Goal: Communication & Community: Participate in discussion

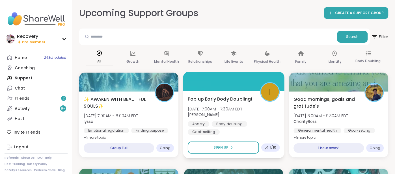
click at [211, 120] on div "Pop up Early Body Doubling! Thu, Oct 09 | 7:00AM - 7:30AM EDT Isabelle_DrResi A…" at bounding box center [234, 115] width 92 height 39
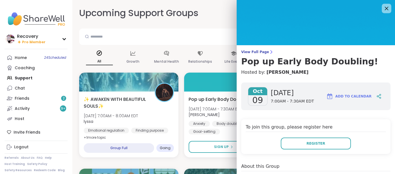
click at [383, 10] on div at bounding box center [387, 9] width 10 height 10
click at [388, 11] on icon at bounding box center [386, 8] width 7 height 7
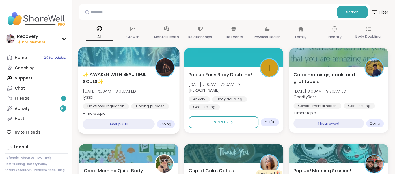
scroll to position [23, 0]
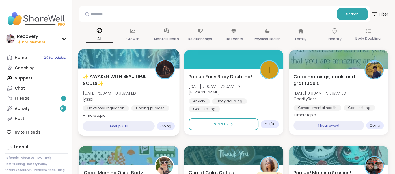
click at [138, 91] on span "[DATE] 7:00AM - 8:00AM EDT" at bounding box center [110, 94] width 55 height 6
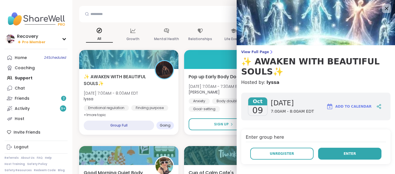
click at [333, 151] on button "Enter" at bounding box center [349, 154] width 63 height 12
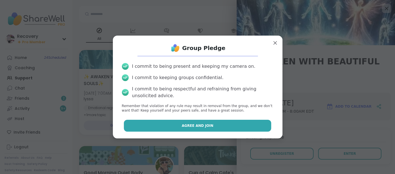
click at [257, 129] on button "Agree and Join" at bounding box center [197, 126] width 147 height 12
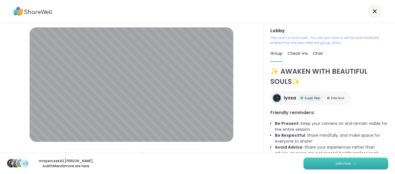
click at [371, 161] on button "Join now" at bounding box center [346, 164] width 85 height 12
click at [339, 166] on button "Join now" at bounding box center [346, 164] width 85 height 12
click at [336, 164] on span "Join now" at bounding box center [344, 163] width 16 height 5
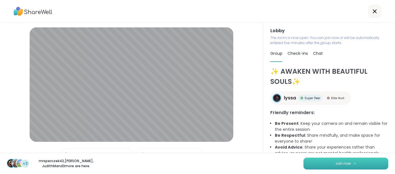
click at [341, 164] on span "Join now" at bounding box center [344, 163] width 16 height 5
click at [374, 10] on icon at bounding box center [375, 11] width 4 height 4
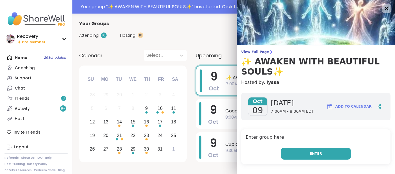
click at [287, 151] on button "Enter" at bounding box center [316, 154] width 70 height 12
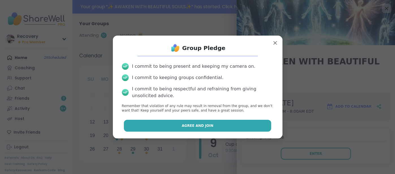
click at [260, 126] on button "Agree and Join" at bounding box center [197, 126] width 147 height 12
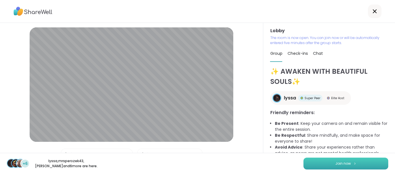
click at [313, 162] on button "Join now" at bounding box center [346, 164] width 85 height 12
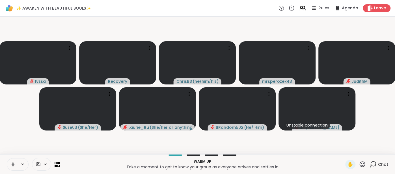
click at [12, 166] on icon at bounding box center [12, 164] width 5 height 5
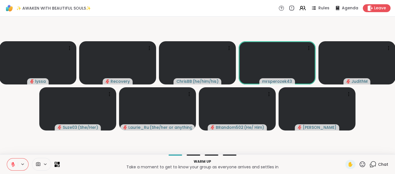
click at [361, 164] on icon at bounding box center [362, 164] width 7 height 7
click at [347, 152] on span "❤️" at bounding box center [346, 149] width 6 height 7
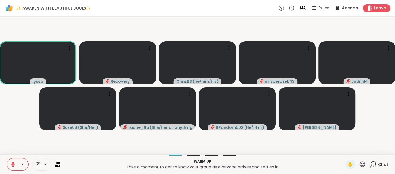
click at [12, 164] on icon at bounding box center [12, 164] width 5 height 5
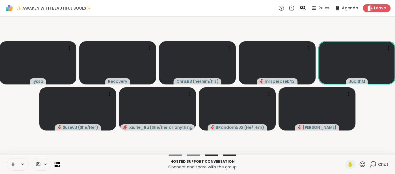
click at [8, 165] on button at bounding box center [12, 165] width 11 height 12
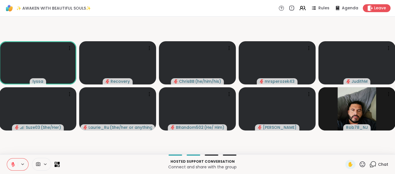
click at [11, 164] on icon at bounding box center [12, 164] width 5 height 5
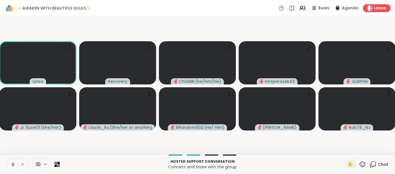
click at [9, 165] on button at bounding box center [12, 165] width 11 height 12
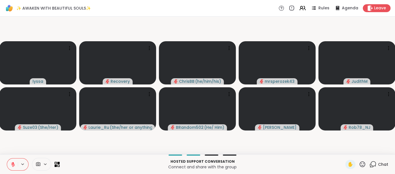
click at [11, 161] on button at bounding box center [12, 165] width 11 height 12
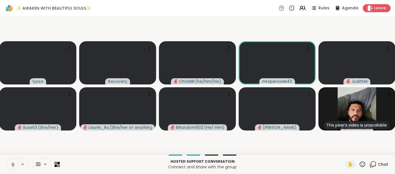
click at [8, 164] on button at bounding box center [12, 165] width 11 height 12
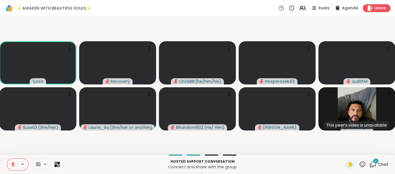
click at [382, 168] on div "1 Chat" at bounding box center [379, 164] width 19 height 9
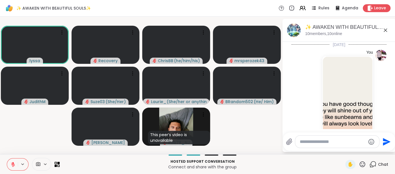
scroll to position [130, 0]
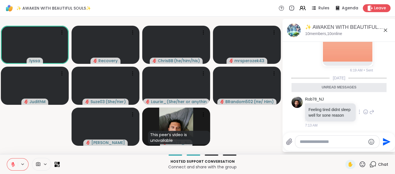
click at [364, 115] on div "Rob78_NJ Feeling tired didnt sleep well for sone reason 7:13 AM" at bounding box center [339, 112] width 69 height 31
click at [365, 113] on icon at bounding box center [366, 113] width 2 height 1
click at [346, 102] on div "Select Reaction: Astonished" at bounding box center [345, 102] width 5 height 5
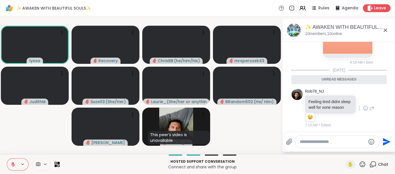
click at [384, 32] on icon at bounding box center [385, 30] width 7 height 7
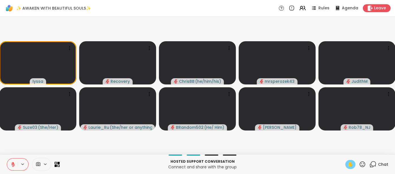
click at [347, 163] on div "✋" at bounding box center [351, 164] width 10 height 9
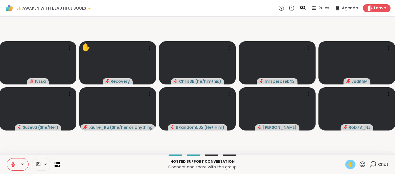
click at [16, 159] on button at bounding box center [12, 165] width 11 height 12
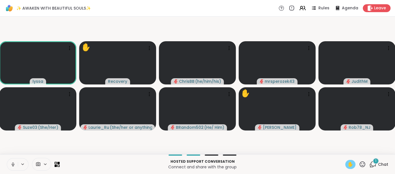
click at [350, 164] on span "✋" at bounding box center [351, 164] width 6 height 7
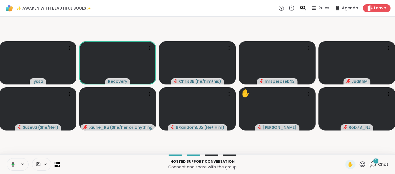
click at [10, 167] on icon at bounding box center [12, 164] width 5 height 5
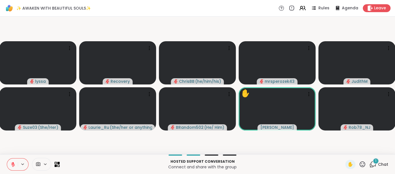
click at [384, 161] on div "1 Chat" at bounding box center [379, 164] width 19 height 9
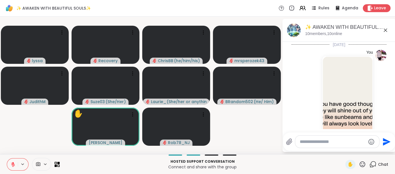
scroll to position [208, 0]
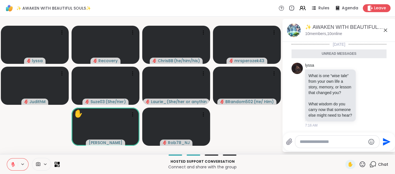
click at [385, 31] on icon at bounding box center [385, 30] width 3 height 3
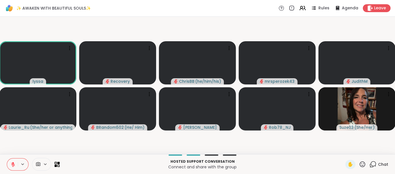
click at [384, 164] on span "Chat" at bounding box center [383, 165] width 10 height 6
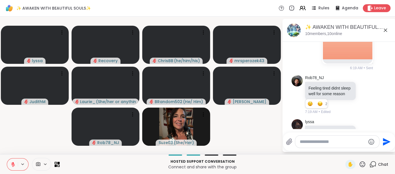
scroll to position [0, 0]
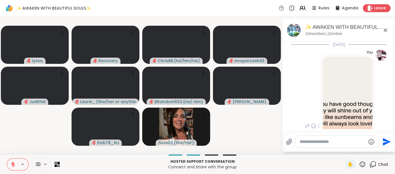
click at [337, 97] on img at bounding box center [348, 124] width 50 height 135
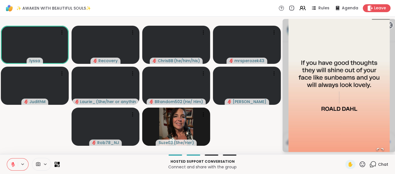
click at [16, 162] on button at bounding box center [12, 165] width 11 height 12
click at [390, 25] on circle at bounding box center [389, 25] width 7 height 7
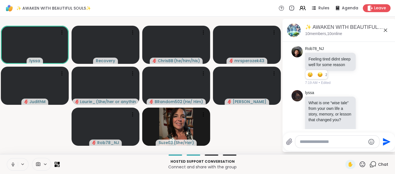
scroll to position [189, 0]
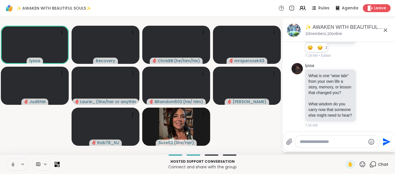
click at [14, 162] on icon at bounding box center [12, 164] width 5 height 5
click at [349, 162] on span "✋" at bounding box center [351, 164] width 6 height 7
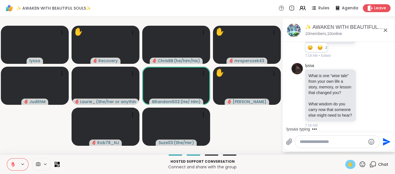
scroll to position [235, 0]
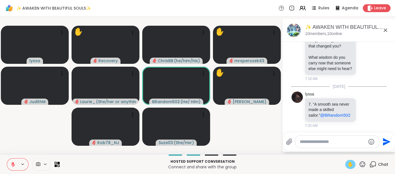
click at [387, 31] on icon at bounding box center [385, 30] width 3 height 3
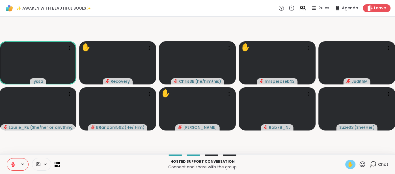
click at [10, 164] on button at bounding box center [12, 165] width 11 height 12
click at [384, 168] on span "Chat" at bounding box center [383, 165] width 10 height 6
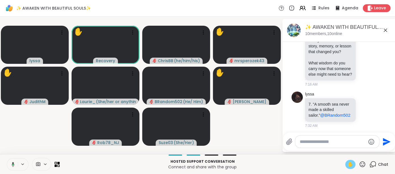
scroll to position [276, 0]
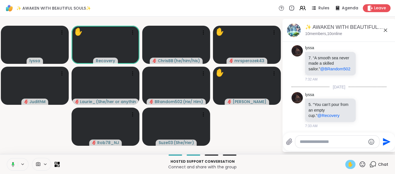
click at [10, 166] on button at bounding box center [12, 165] width 12 height 12
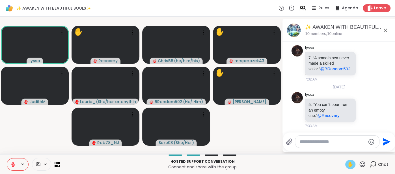
click at [13, 159] on button at bounding box center [12, 165] width 11 height 12
click at [10, 169] on button at bounding box center [12, 165] width 11 height 12
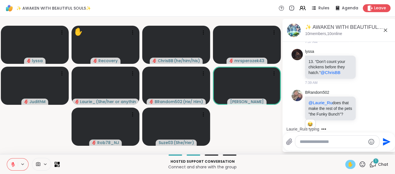
scroll to position [624, 0]
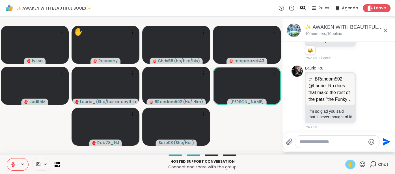
click at [355, 162] on div "✋" at bounding box center [351, 164] width 10 height 9
click at [339, 144] on textarea "Type your message" at bounding box center [333, 142] width 66 height 6
type textarea "***"
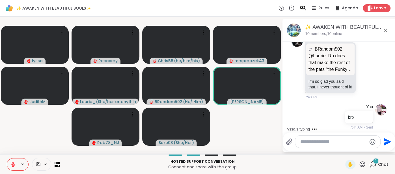
scroll to position [872, 0]
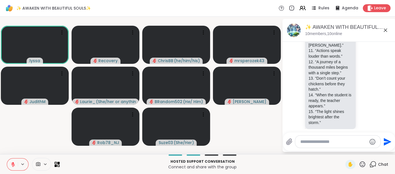
click at [387, 31] on icon at bounding box center [385, 30] width 7 height 7
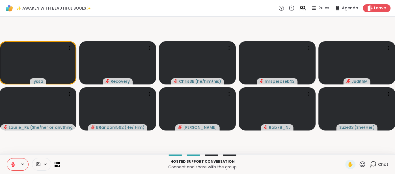
click at [382, 162] on span "Chat" at bounding box center [383, 165] width 10 height 6
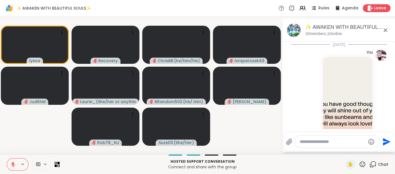
scroll to position [867, 0]
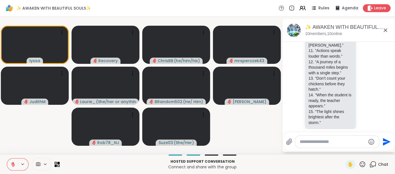
click at [336, 142] on textarea "Type your message" at bounding box center [333, 142] width 66 height 6
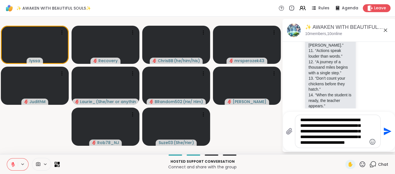
type textarea "**********"
click at [385, 132] on icon "Send" at bounding box center [387, 131] width 9 height 9
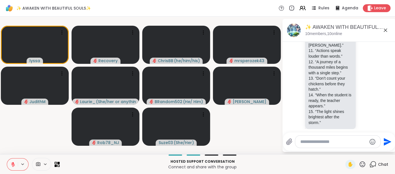
scroll to position [931, 0]
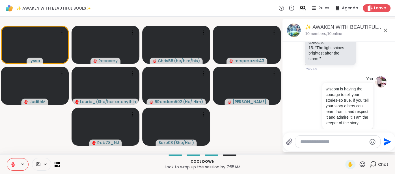
click at [330, 141] on textarea "Type your message" at bounding box center [334, 142] width 66 height 6
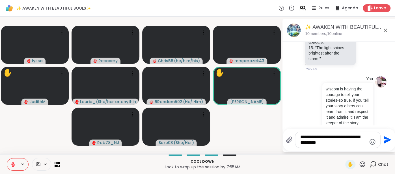
type textarea "**********"
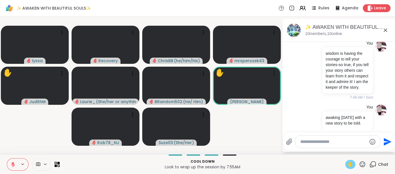
click at [355, 165] on div "✋" at bounding box center [351, 164] width 10 height 9
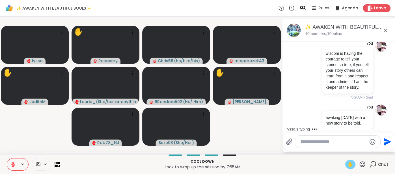
scroll to position [1029, 0]
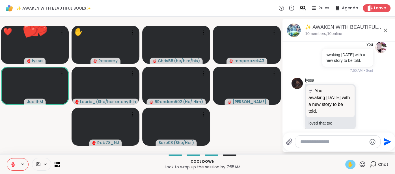
click at [365, 165] on icon at bounding box center [362, 164] width 7 height 7
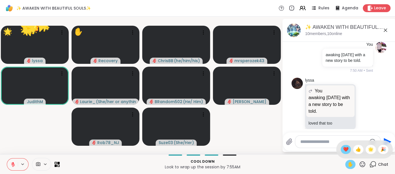
click at [347, 153] on span "❤️" at bounding box center [346, 149] width 6 height 7
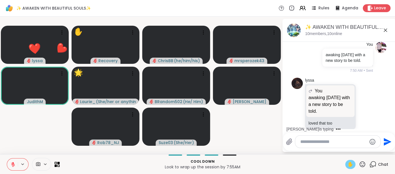
click at [326, 144] on textarea "Type your message" at bounding box center [334, 142] width 66 height 6
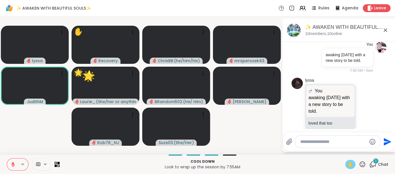
scroll to position [1059, 0]
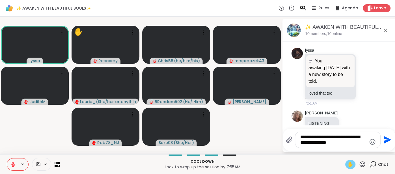
type textarea "**********"
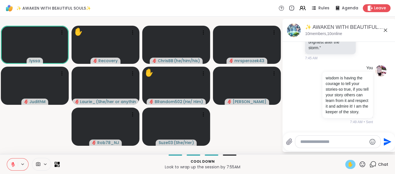
scroll to position [941, 0]
click at [11, 164] on icon at bounding box center [12, 164] width 5 height 5
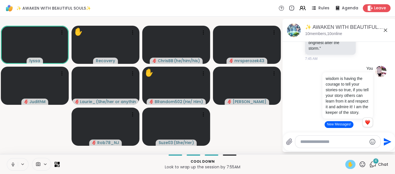
click at [12, 165] on icon at bounding box center [13, 165] width 3 height 2
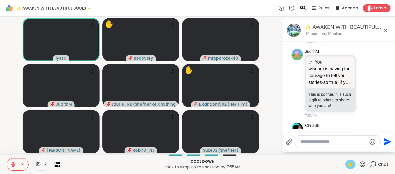
scroll to position [1338, 0]
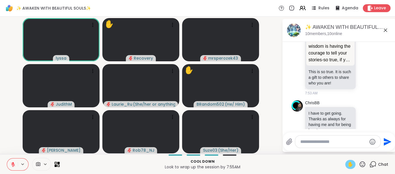
click at [310, 140] on textarea "Type your message" at bounding box center [334, 142] width 66 height 6
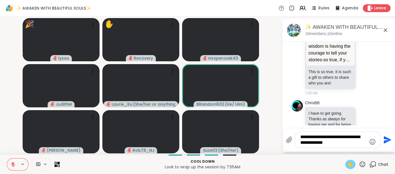
scroll to position [1350, 0]
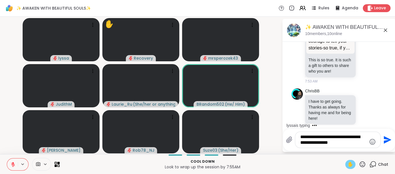
type textarea "**********"
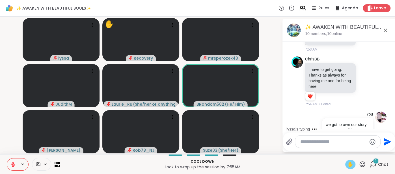
scroll to position [1445, 0]
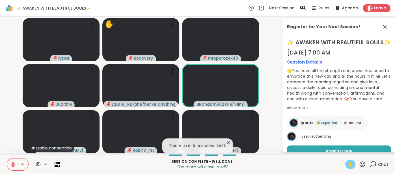
click at [390, 27] on div "Register for Your Next Session!" at bounding box center [339, 28] width 104 height 10
click at [388, 27] on icon at bounding box center [385, 26] width 7 height 7
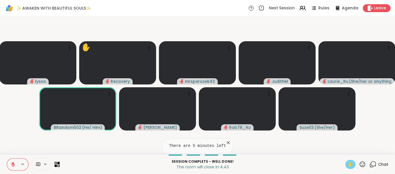
click at [227, 142] on icon at bounding box center [229, 143] width 6 height 6
click at [383, 164] on span "Chat" at bounding box center [383, 165] width 10 height 6
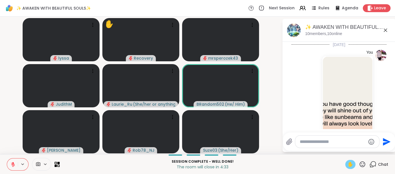
scroll to position [1462, 0]
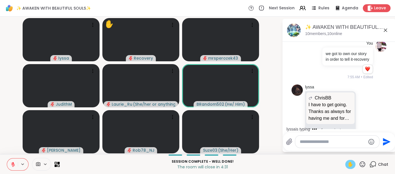
click at [305, 142] on textarea "Type your message" at bounding box center [333, 142] width 66 height 6
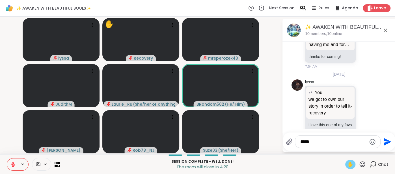
type textarea "******"
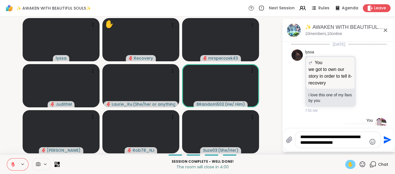
type textarea "**********"
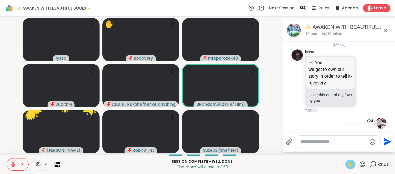
scroll to position [1607, 0]
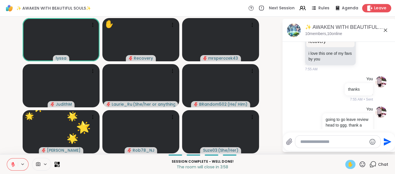
click at [370, 7] on icon at bounding box center [370, 8] width 5 height 6
click at [372, 8] on icon at bounding box center [370, 8] width 5 height 6
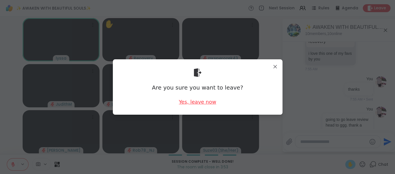
click at [187, 104] on div "Yes, leave now" at bounding box center [197, 102] width 37 height 7
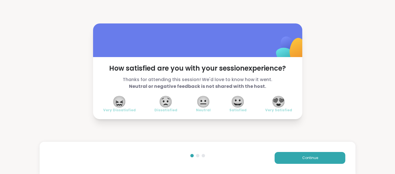
click at [277, 106] on span "😍" at bounding box center [279, 102] width 14 height 10
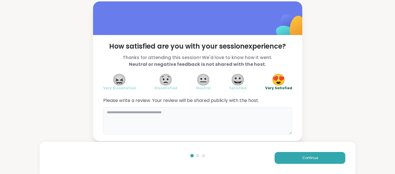
click at [240, 121] on textarea at bounding box center [197, 121] width 189 height 27
type textarea "**********"
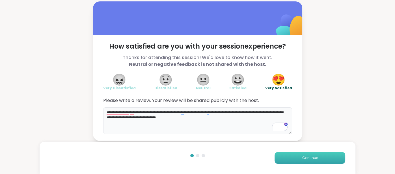
type textarea "**********"
click at [278, 160] on button "Continue" at bounding box center [310, 158] width 71 height 12
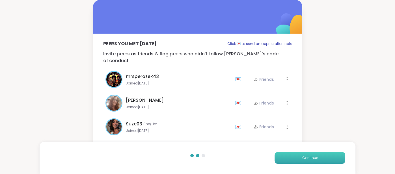
click at [278, 160] on button "Continue" at bounding box center [310, 158] width 71 height 12
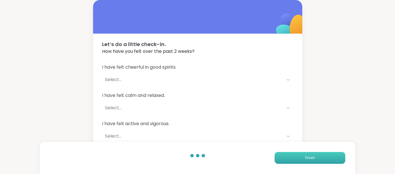
click at [278, 160] on button "Finish" at bounding box center [310, 158] width 71 height 12
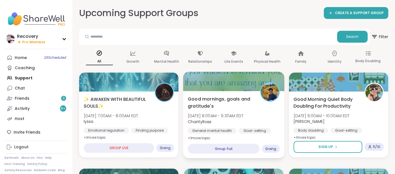
click at [240, 129] on div "Goal-setting" at bounding box center [255, 131] width 32 height 6
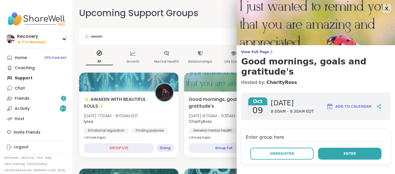
click at [334, 148] on button "Enter" at bounding box center [349, 154] width 63 height 12
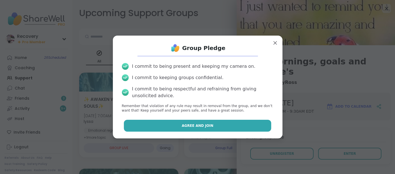
click at [243, 123] on button "Agree and Join" at bounding box center [197, 126] width 147 height 12
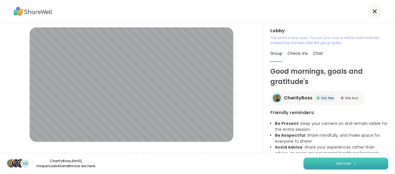
click at [311, 166] on button "Join now" at bounding box center [346, 164] width 85 height 12
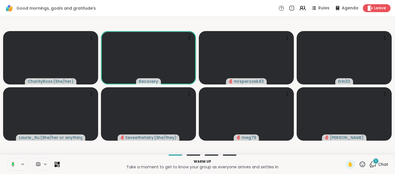
click at [384, 166] on span "Chat" at bounding box center [383, 165] width 10 height 6
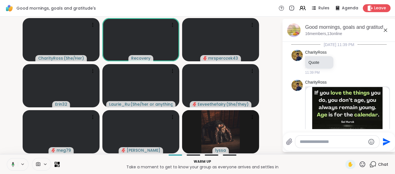
scroll to position [166, 0]
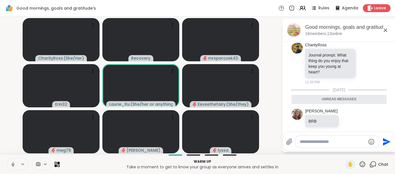
click at [388, 29] on icon at bounding box center [385, 30] width 7 height 7
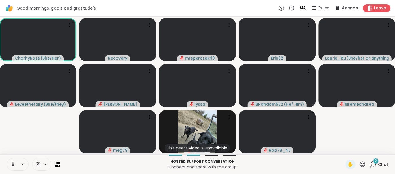
click at [11, 161] on button at bounding box center [12, 165] width 11 height 12
click at [381, 167] on span "Chat" at bounding box center [383, 165] width 10 height 6
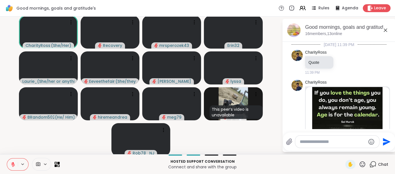
scroll to position [232, 0]
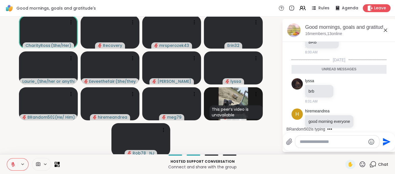
click at [388, 30] on icon at bounding box center [385, 30] width 7 height 7
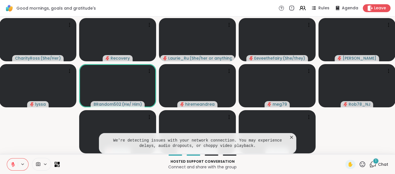
click at [290, 139] on icon at bounding box center [292, 138] width 6 height 6
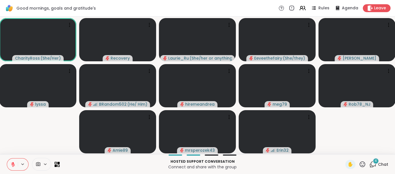
click at [11, 162] on button at bounding box center [12, 165] width 11 height 12
click at [11, 161] on button at bounding box center [12, 165] width 11 height 12
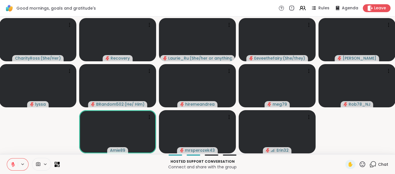
click at [10, 160] on button at bounding box center [12, 165] width 11 height 12
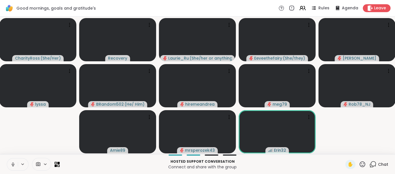
click at [8, 168] on button at bounding box center [12, 165] width 11 height 12
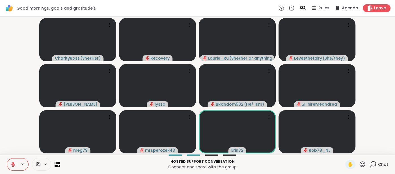
click at [384, 165] on span "Chat" at bounding box center [383, 165] width 10 height 6
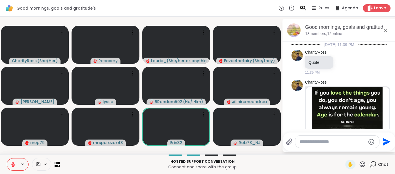
scroll to position [458, 0]
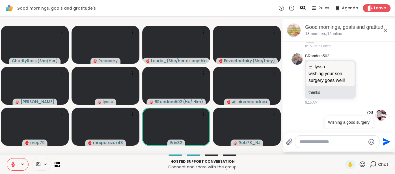
click at [323, 142] on textarea "Type your message" at bounding box center [333, 142] width 66 height 6
type textarea "***"
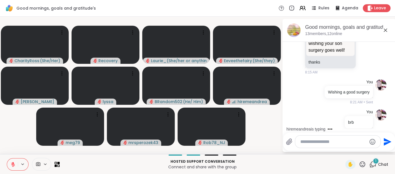
scroll to position [519, 0]
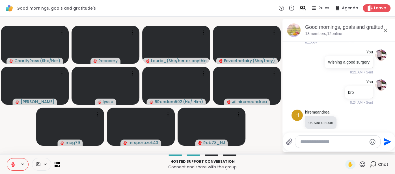
click at [312, 144] on textarea "Type your message" at bounding box center [334, 142] width 66 height 6
click at [386, 32] on icon at bounding box center [385, 30] width 7 height 7
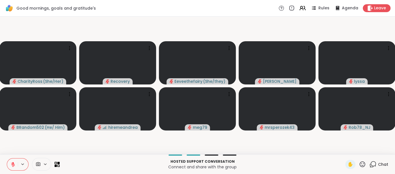
click at [12, 163] on icon at bounding box center [12, 164] width 5 height 5
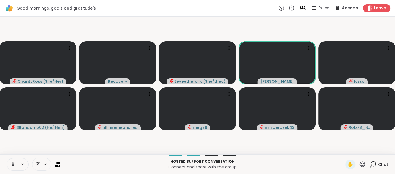
click at [9, 163] on button at bounding box center [12, 165] width 11 height 12
click at [12, 163] on icon at bounding box center [12, 164] width 5 height 5
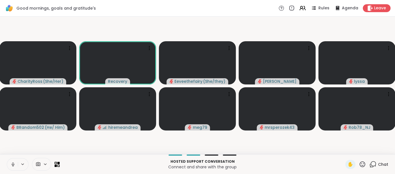
click at [12, 166] on icon at bounding box center [12, 164] width 5 height 5
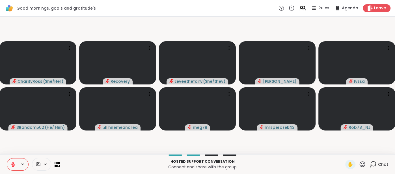
click at [381, 162] on span "Chat" at bounding box center [383, 165] width 10 height 6
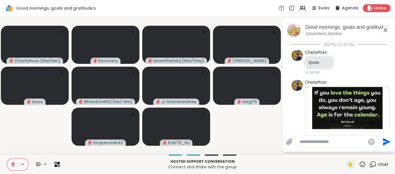
scroll to position [568, 0]
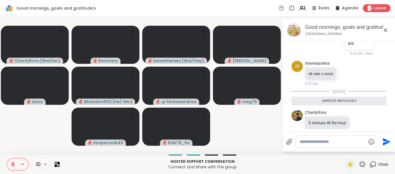
click at [383, 31] on icon at bounding box center [385, 30] width 7 height 7
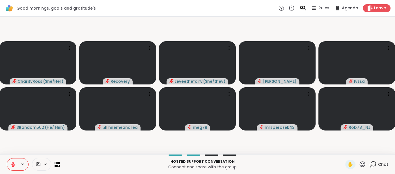
click at [12, 164] on icon at bounding box center [12, 164] width 5 height 5
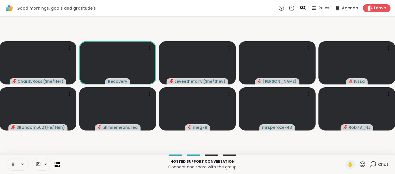
click at [11, 166] on icon at bounding box center [12, 164] width 5 height 5
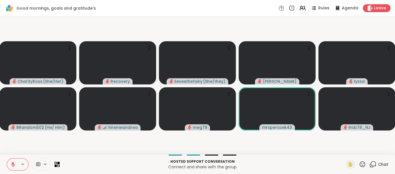
click at [10, 167] on button at bounding box center [12, 165] width 11 height 12
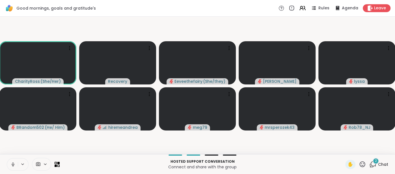
click at [11, 164] on icon at bounding box center [12, 164] width 5 height 5
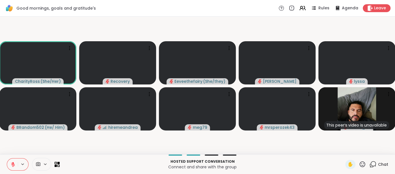
click at [11, 164] on icon at bounding box center [12, 164] width 5 height 5
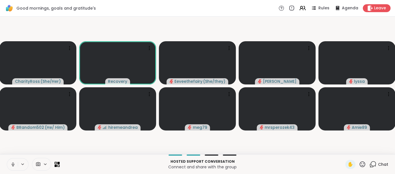
click at [10, 166] on button at bounding box center [12, 165] width 11 height 12
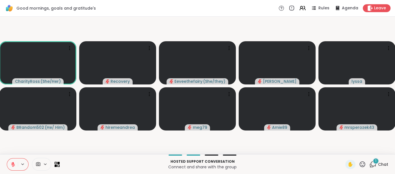
click at [7, 166] on div at bounding box center [18, 165] width 22 height 12
click at [12, 164] on icon at bounding box center [13, 165] width 4 height 4
click at [10, 164] on icon at bounding box center [12, 164] width 5 height 5
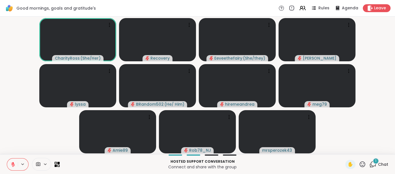
click at [382, 163] on span "Chat" at bounding box center [383, 165] width 10 height 6
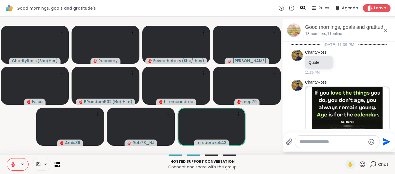
scroll to position [839, 0]
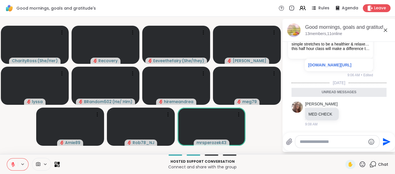
click at [309, 143] on textarea "Type your message" at bounding box center [333, 142] width 66 height 6
type textarea "**********"
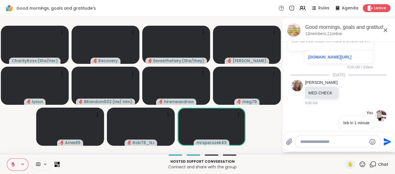
scroll to position [856, 0]
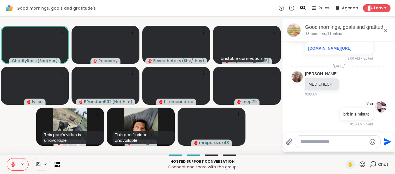
click at [385, 31] on icon at bounding box center [385, 30] width 7 height 7
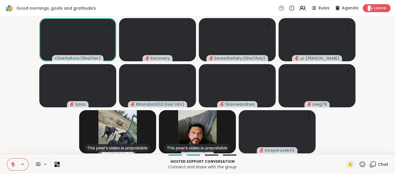
click at [17, 165] on button at bounding box center [12, 165] width 11 height 12
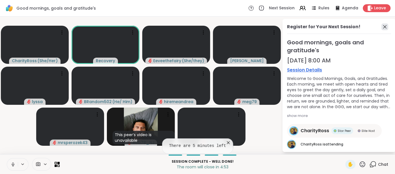
click at [384, 27] on icon at bounding box center [385, 26] width 3 height 3
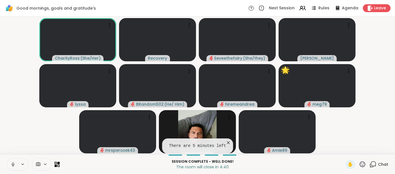
click at [226, 144] on icon at bounding box center [229, 143] width 6 height 6
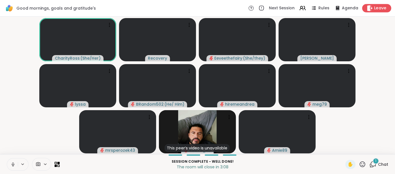
click at [379, 10] on span "Leave" at bounding box center [381, 8] width 12 height 6
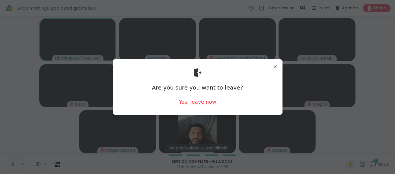
click at [192, 104] on div "Yes, leave now" at bounding box center [197, 102] width 37 height 7
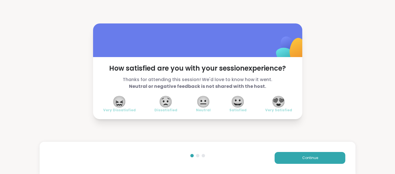
click at [276, 103] on span "😍" at bounding box center [279, 102] width 14 height 10
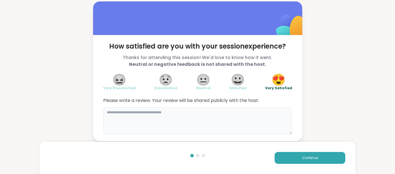
click at [255, 111] on textarea at bounding box center [197, 121] width 189 height 27
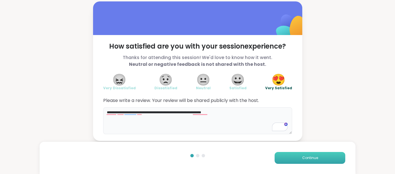
type textarea "**********"
click at [293, 154] on button "Continue" at bounding box center [310, 158] width 71 height 12
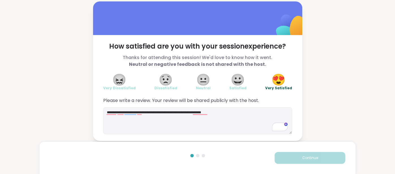
click at [293, 154] on button "Continue" at bounding box center [310, 158] width 71 height 12
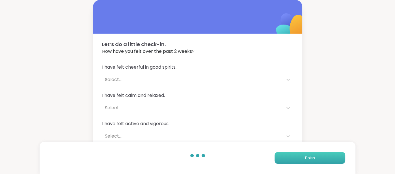
click at [293, 154] on button "Finish" at bounding box center [310, 158] width 71 height 12
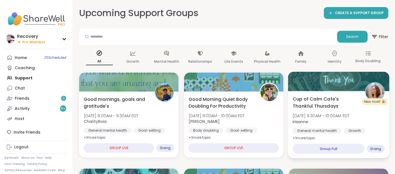
click at [310, 132] on div "General mental health" at bounding box center [317, 131] width 49 height 6
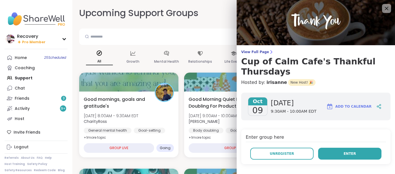
click at [325, 153] on button "Enter" at bounding box center [349, 154] width 63 height 12
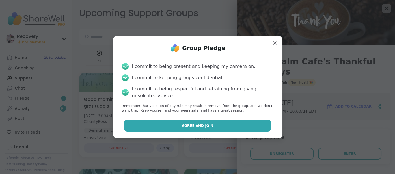
click at [244, 130] on button "Agree and Join" at bounding box center [197, 126] width 147 height 12
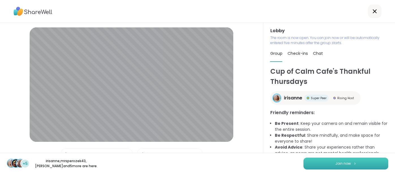
click at [313, 164] on button "Join now" at bounding box center [346, 164] width 85 height 12
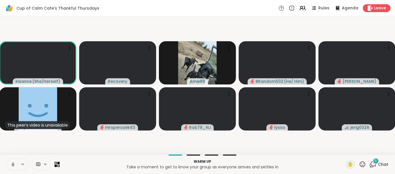
click at [10, 164] on icon at bounding box center [12, 164] width 5 height 5
click at [382, 164] on span "Chat" at bounding box center [383, 165] width 10 height 6
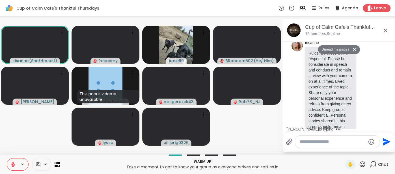
scroll to position [613, 0]
click at [336, 142] on textarea "Type your message" at bounding box center [333, 142] width 66 height 6
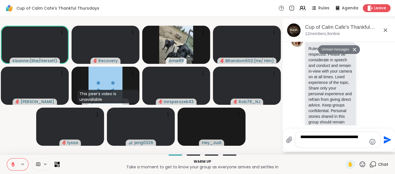
scroll to position [644, 0]
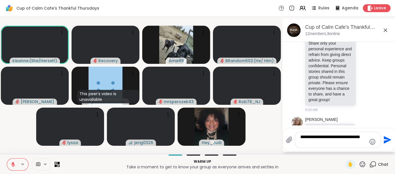
type textarea "**********"
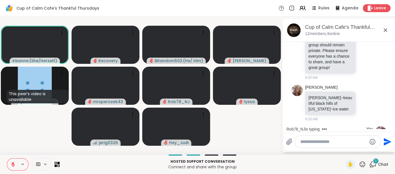
scroll to position [712, 0]
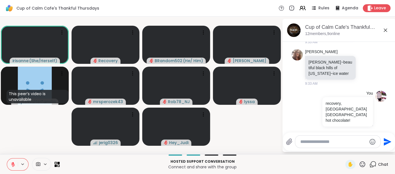
click at [14, 162] on icon at bounding box center [12, 164] width 5 height 5
click at [12, 165] on icon at bounding box center [13, 165] width 3 height 2
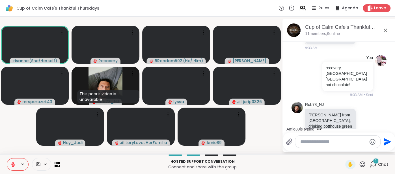
scroll to position [789, 0]
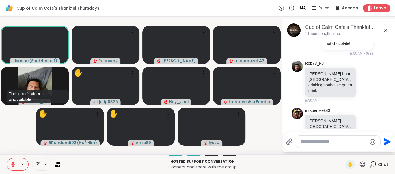
click at [309, 143] on textarea "Type your message" at bounding box center [334, 142] width 66 height 6
type textarea "**"
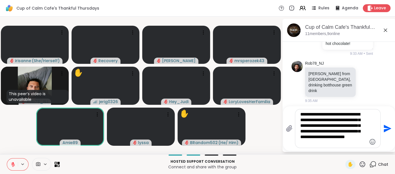
type textarea "**********"
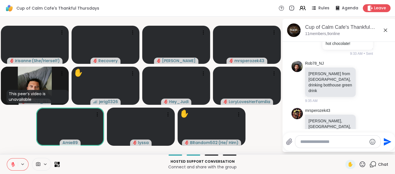
scroll to position [859, 0]
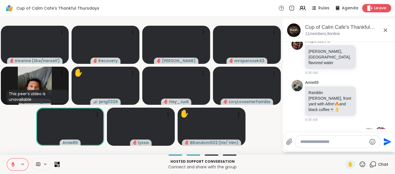
click at [379, 7] on span "Leave" at bounding box center [381, 8] width 12 height 6
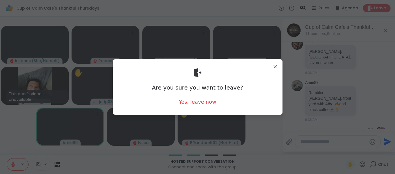
click at [208, 99] on div "Yes, leave now" at bounding box center [197, 102] width 37 height 7
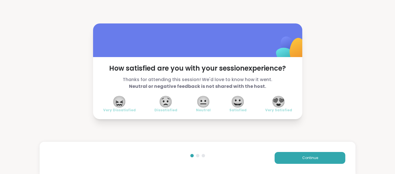
click at [275, 100] on span "😍" at bounding box center [279, 102] width 14 height 10
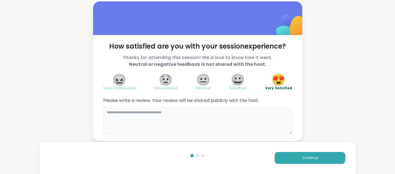
click at [241, 118] on textarea at bounding box center [197, 121] width 189 height 27
type textarea "**********"
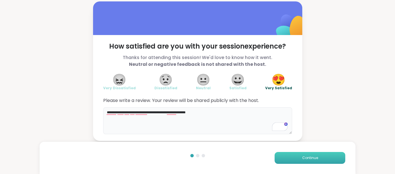
type textarea "**********"
click at [295, 156] on button "Continue" at bounding box center [310, 158] width 71 height 12
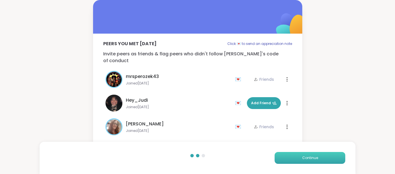
click at [295, 156] on button "Continue" at bounding box center [310, 158] width 71 height 12
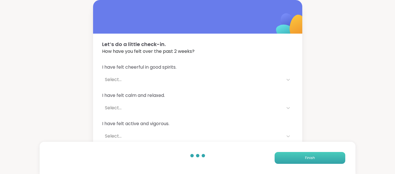
click at [295, 156] on button "Finish" at bounding box center [310, 158] width 71 height 12
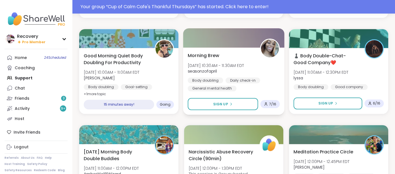
scroll to position [153, 0]
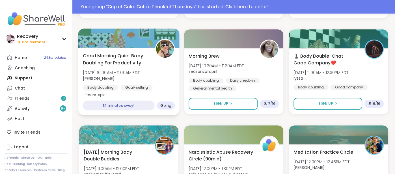
click at [100, 87] on div "Body doubling" at bounding box center [100, 88] width 35 height 6
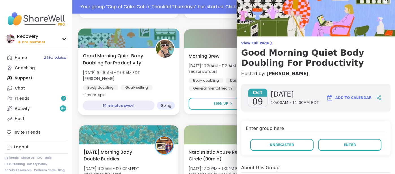
scroll to position [0, 0]
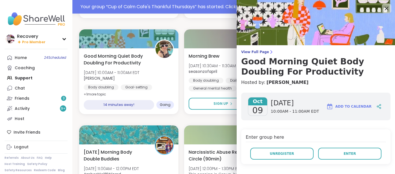
click at [384, 10] on icon at bounding box center [386, 8] width 7 height 7
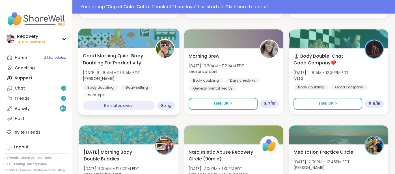
click at [130, 43] on div at bounding box center [128, 38] width 101 height 19
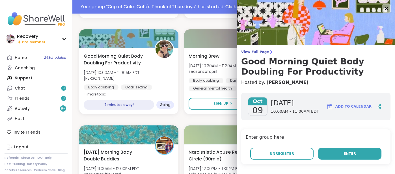
click at [336, 149] on button "Enter" at bounding box center [349, 154] width 63 height 12
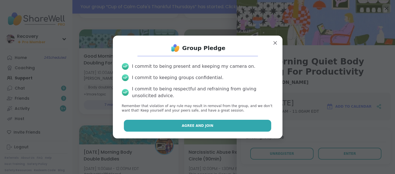
click at [256, 126] on button "Agree and Join" at bounding box center [197, 126] width 147 height 12
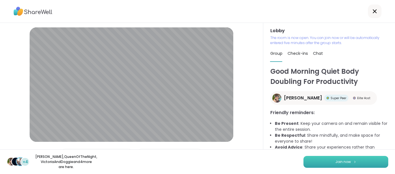
click at [376, 161] on button "Join now" at bounding box center [346, 162] width 85 height 12
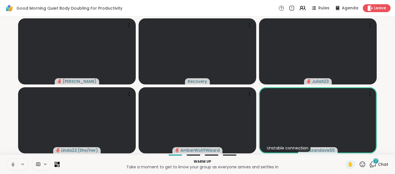
click at [10, 167] on icon at bounding box center [12, 164] width 5 height 5
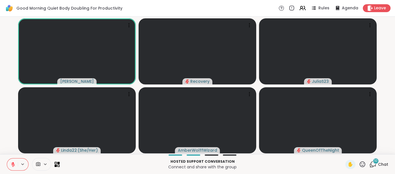
click at [9, 164] on button at bounding box center [12, 165] width 11 height 12
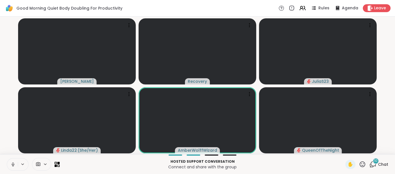
click at [12, 165] on icon at bounding box center [12, 164] width 1 height 3
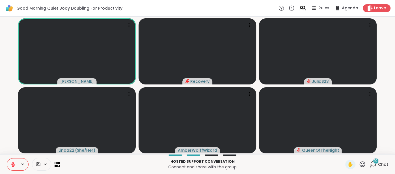
click at [363, 163] on icon at bounding box center [362, 164] width 7 height 7
click at [347, 151] on span "❤️" at bounding box center [346, 149] width 6 height 7
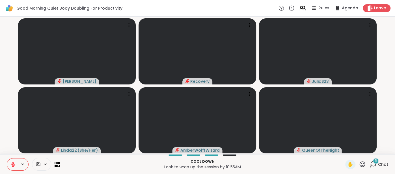
click at [11, 163] on icon at bounding box center [12, 164] width 5 height 5
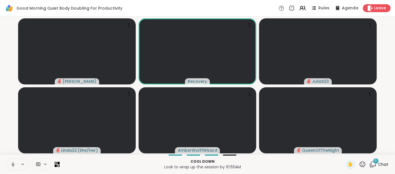
click at [14, 165] on icon at bounding box center [12, 164] width 5 height 5
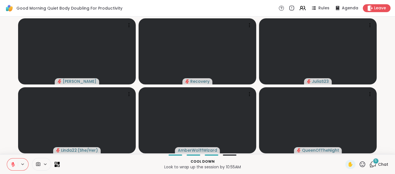
click at [381, 162] on span "Chat" at bounding box center [383, 165] width 10 height 6
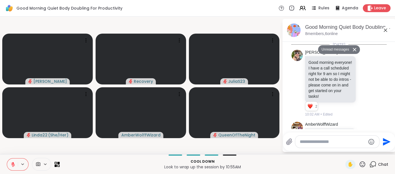
scroll to position [1002, 0]
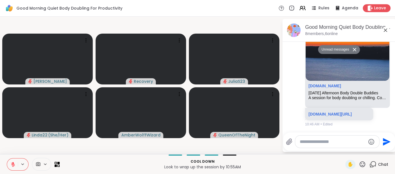
click at [385, 30] on icon at bounding box center [385, 30] width 3 height 3
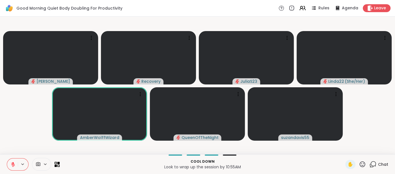
click at [385, 30] on video-player-container "Adrienne_QueenOfTheDawn Recovery JuliaS23 Linda22 ( She/Her ) AmberWolffWizard …" at bounding box center [197, 85] width 389 height 133
click at [8, 159] on button at bounding box center [12, 165] width 11 height 12
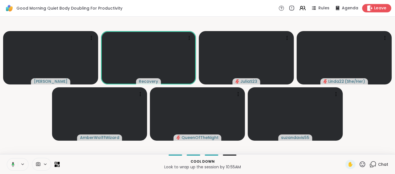
click at [370, 10] on icon at bounding box center [370, 8] width 5 height 6
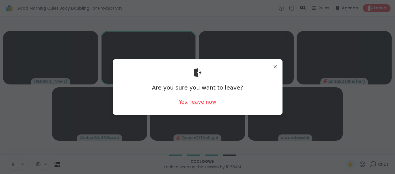
click at [211, 102] on div "Yes, leave now" at bounding box center [197, 102] width 37 height 7
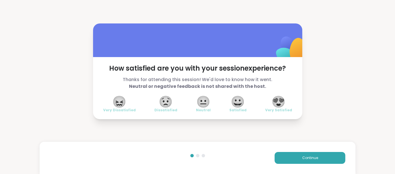
click at [277, 99] on span "😍" at bounding box center [279, 102] width 14 height 10
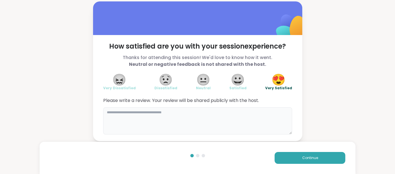
click at [244, 112] on textarea at bounding box center [197, 121] width 189 height 27
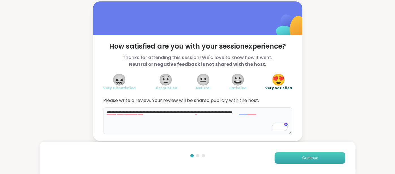
type textarea "**********"
click at [276, 158] on button "Continue" at bounding box center [310, 158] width 71 height 12
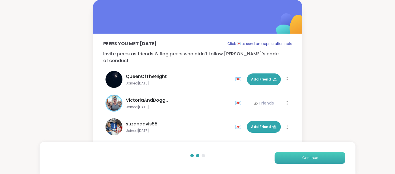
click at [276, 158] on button "Continue" at bounding box center [310, 158] width 71 height 12
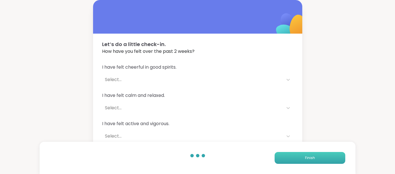
click at [282, 159] on button "Finish" at bounding box center [310, 158] width 71 height 12
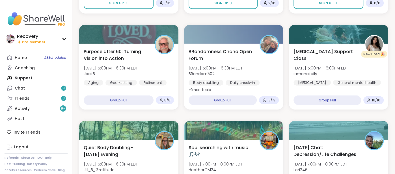
scroll to position [915, 0]
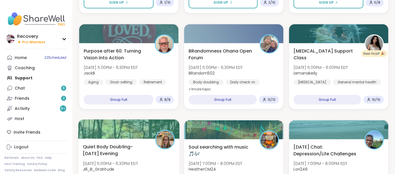
click at [109, 133] on div at bounding box center [128, 129] width 101 height 19
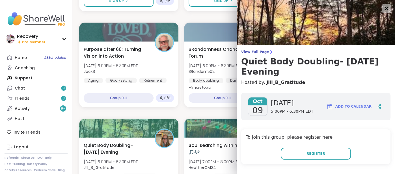
click at [383, 9] on icon at bounding box center [386, 8] width 7 height 7
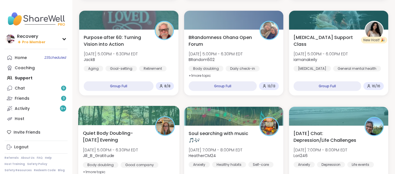
scroll to position [927, 0]
